Goal: Communication & Community: Answer question/provide support

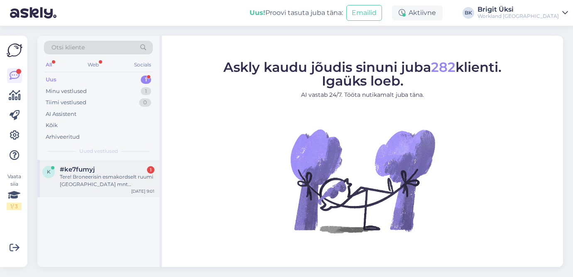
click at [107, 187] on div "Tere! Broneerisin esmakordselt ruumi [GEOGRAPHIC_DATA] mnt worklandis. Kuidas m…" at bounding box center [107, 180] width 95 height 15
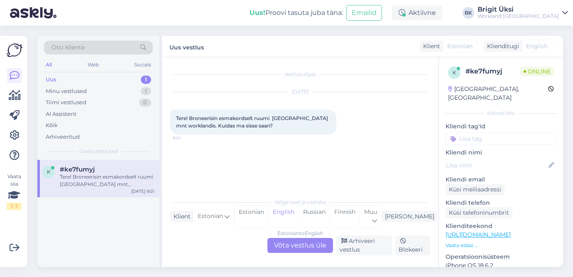
click at [282, 244] on div "Estonian to English Võta vestlus üle" at bounding box center [300, 245] width 66 height 15
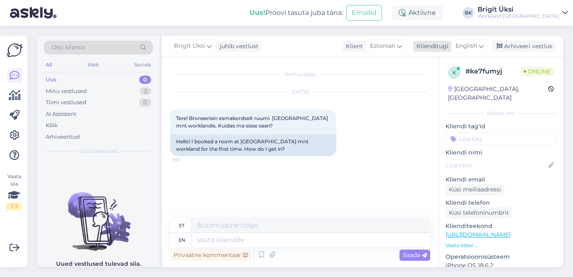
click at [481, 43] on icon at bounding box center [481, 46] width 5 height 9
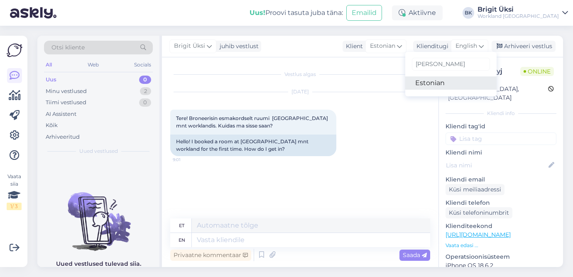
type input "[PERSON_NAME]"
click at [456, 83] on link "Estonian" at bounding box center [450, 82] width 91 height 13
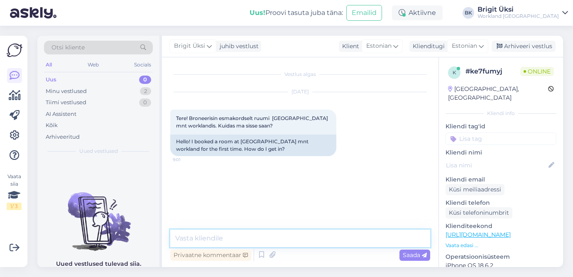
click at [303, 240] on textarea at bounding box center [300, 238] width 260 height 17
click at [213, 236] on textarea "Tere! Aitäh kirjutamast!" at bounding box center [300, 238] width 260 height 17
click at [274, 236] on textarea "Tere! Aitäh meile kirjutamast!" at bounding box center [300, 238] width 260 height 17
drag, startPoint x: 327, startPoint y: 239, endPoint x: 274, endPoint y: 238, distance: 52.7
click at [274, 238] on textarea "Tere! Aitäh meile kirjutamast! Kas olete" at bounding box center [300, 238] width 260 height 17
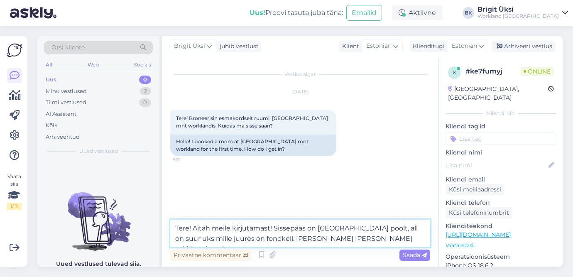
click at [390, 237] on textarea "Tere! Aitäh meile kirjutamast! Sissepääs on [GEOGRAPHIC_DATA] poolt, all on suu…" at bounding box center [300, 233] width 260 height 27
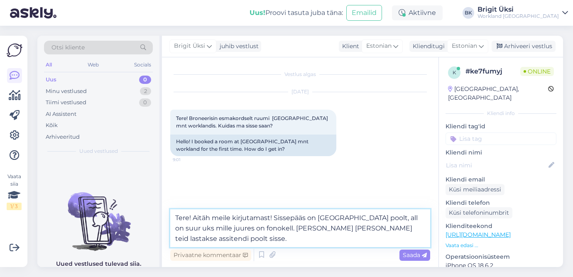
click at [369, 238] on textarea "Tere! Aitäh meile kirjutamast! Sissepääs on [GEOGRAPHIC_DATA] poolt, all on suu…" at bounding box center [300, 228] width 260 height 38
type textarea "Tere! Aitäh meile kirjutamast! Sissepääs on [GEOGRAPHIC_DATA] poolt, all on suu…"
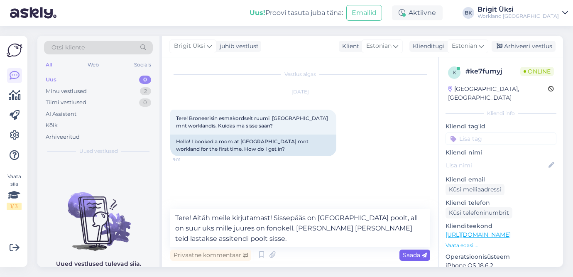
click at [403, 253] on span "Saada" at bounding box center [415, 254] width 24 height 7
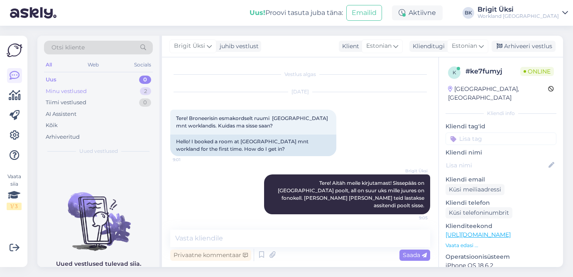
click at [126, 96] on div "Minu vestlused 2" at bounding box center [98, 92] width 109 height 12
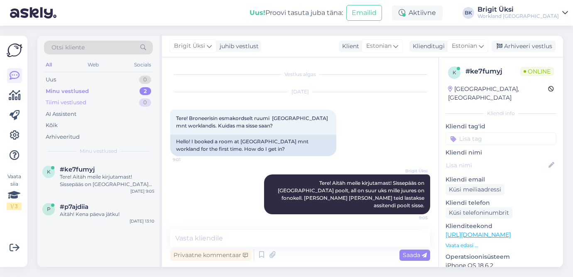
click at [119, 104] on div "Tiimi vestlused 0" at bounding box center [98, 103] width 109 height 12
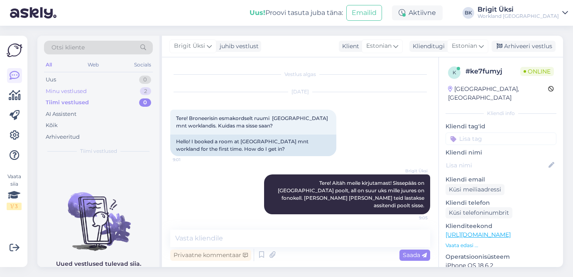
click at [122, 89] on div "Minu vestlused 2" at bounding box center [98, 92] width 109 height 12
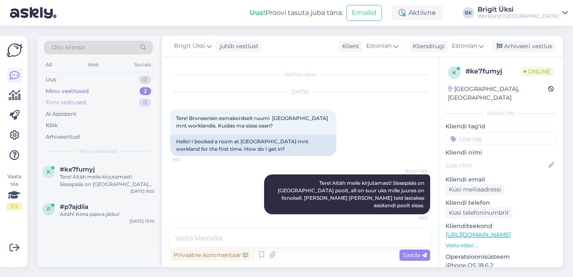
click at [117, 99] on div "Tiimi vestlused 0" at bounding box center [98, 103] width 109 height 12
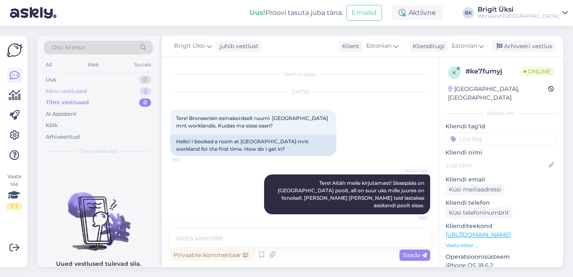
click at [118, 88] on div "Minu vestlused 2" at bounding box center [98, 92] width 109 height 12
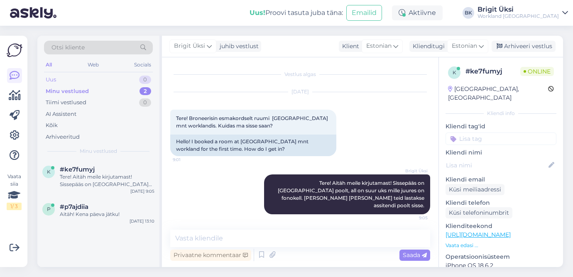
click at [127, 78] on div "Uus 0" at bounding box center [98, 80] width 109 height 12
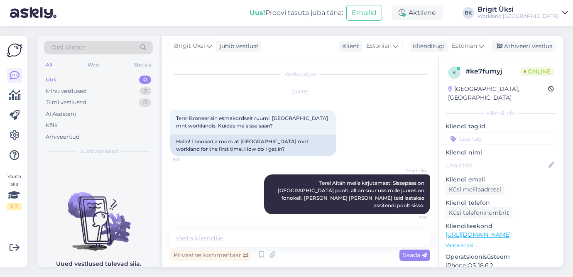
click at [105, 61] on div "All Web Socials" at bounding box center [98, 65] width 109 height 13
click at [22, 48] on img at bounding box center [15, 50] width 16 height 16
click at [18, 51] on img at bounding box center [15, 50] width 16 height 16
click at [15, 100] on icon at bounding box center [15, 96] width 12 height 10
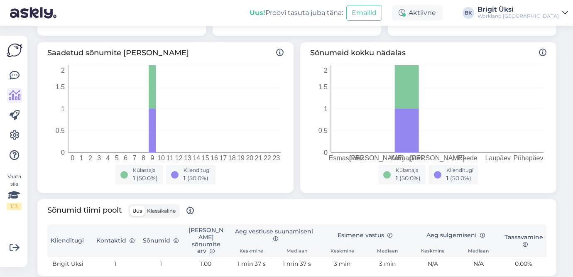
scroll to position [96, 0]
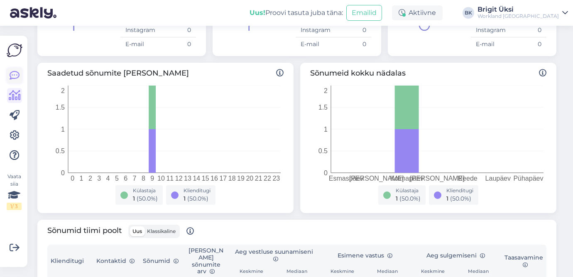
click at [15, 74] on icon at bounding box center [15, 76] width 10 height 10
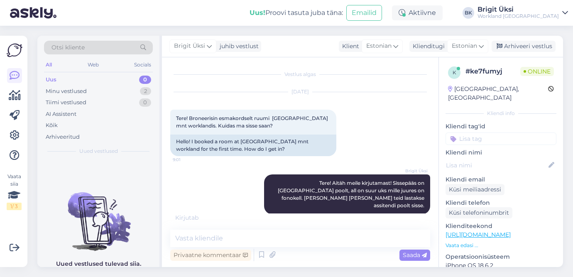
scroll to position [29, 0]
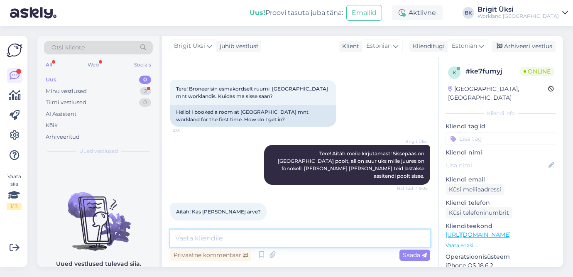
click at [196, 245] on textarea at bounding box center [300, 238] width 260 height 17
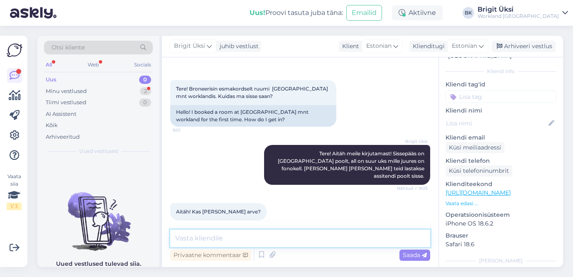
scroll to position [0, 0]
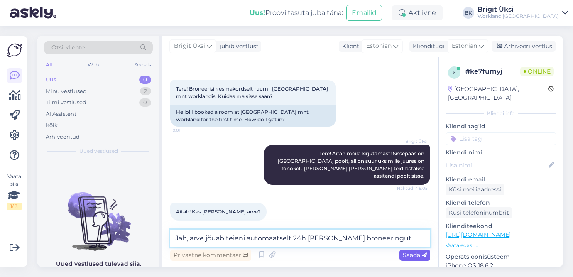
type textarea "Jah, arve jõuab teieni automaatselt 24h [PERSON_NAME] broneeringut"
click at [401, 252] on div "Saada" at bounding box center [414, 255] width 31 height 11
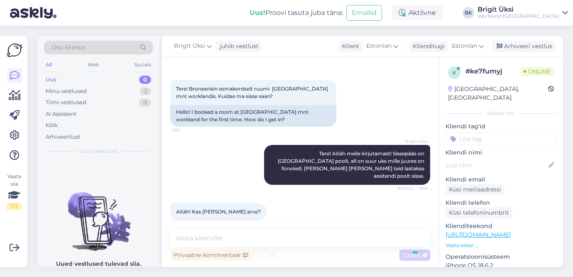
scroll to position [65, 0]
